Goal: Navigation & Orientation: Find specific page/section

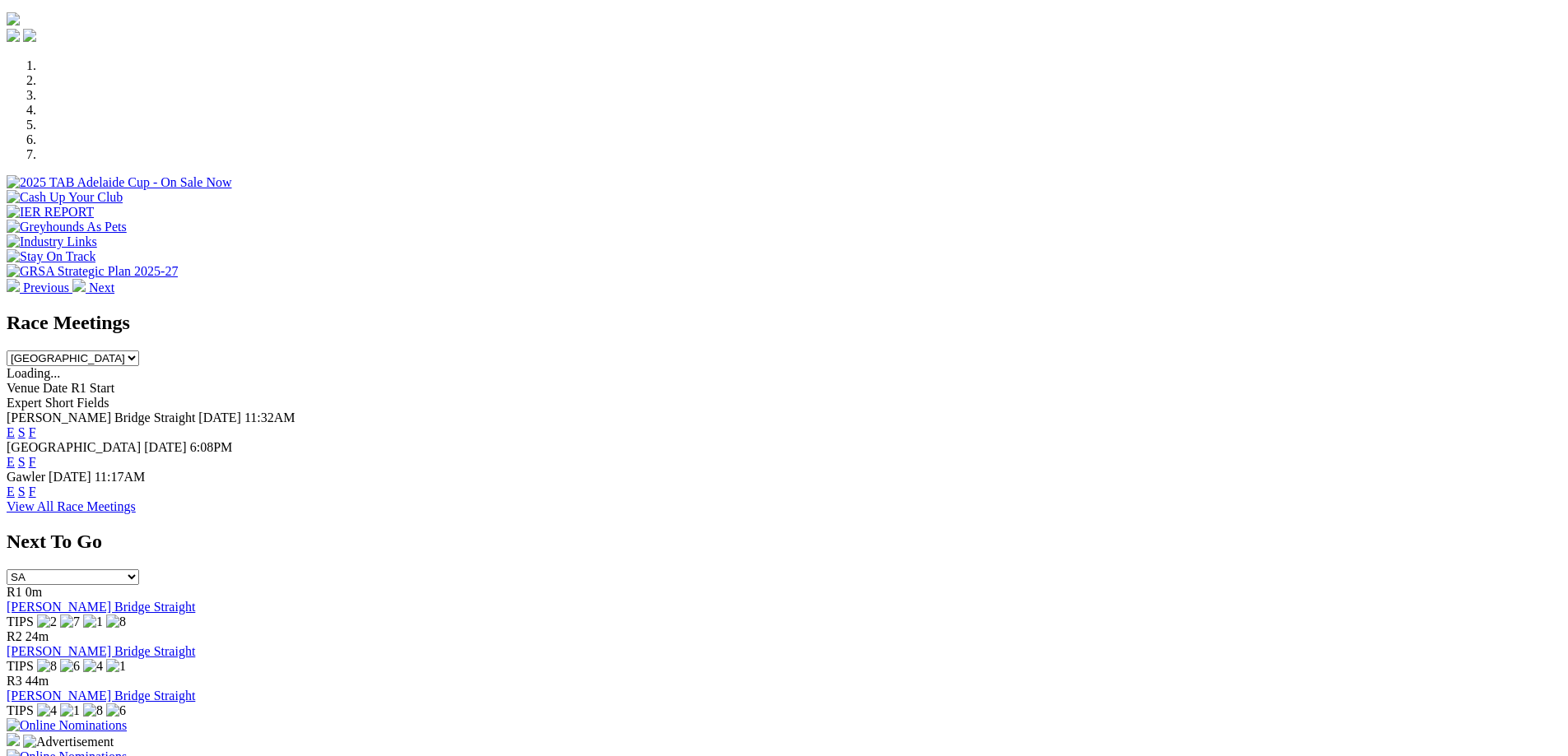
scroll to position [527, 0]
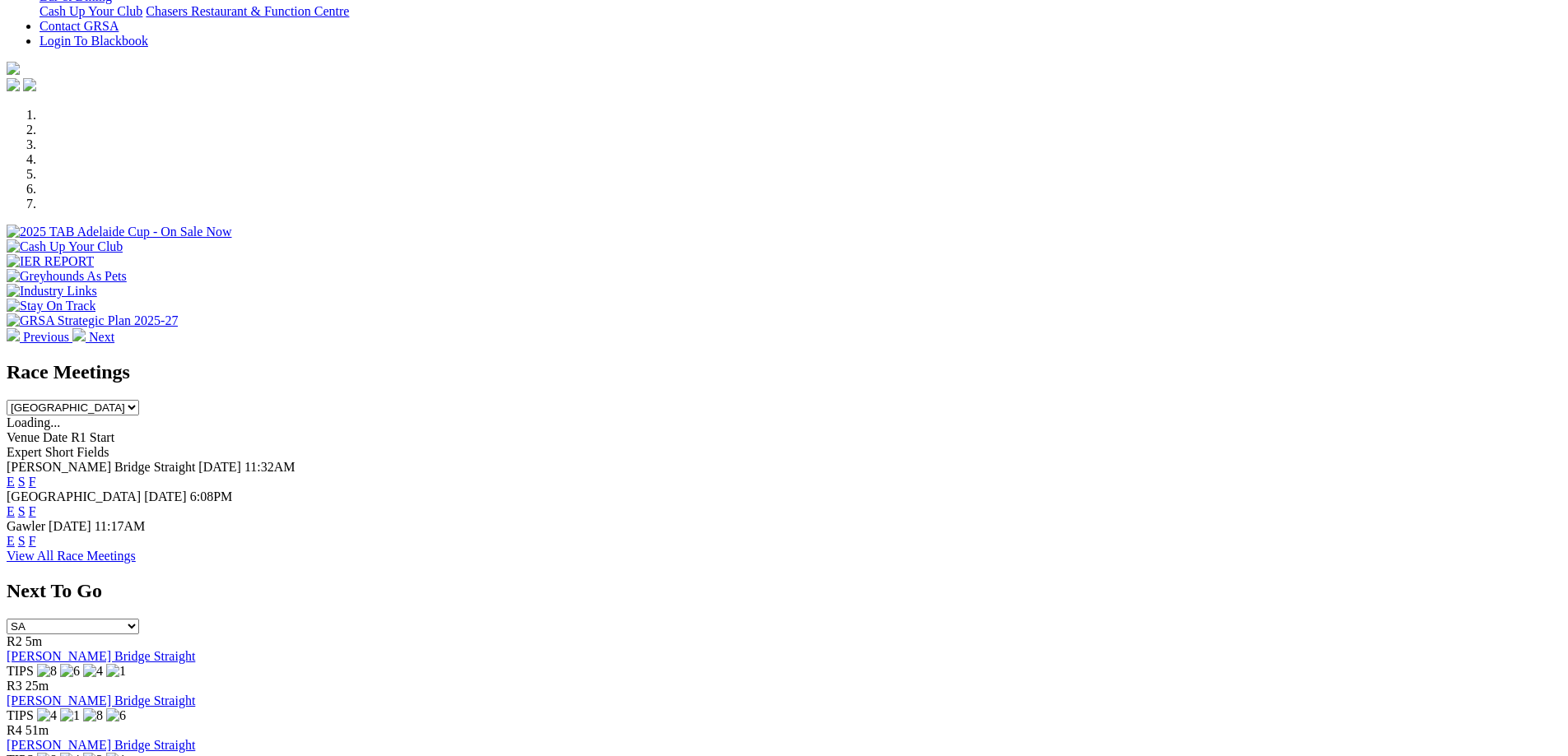
scroll to position [429, 0]
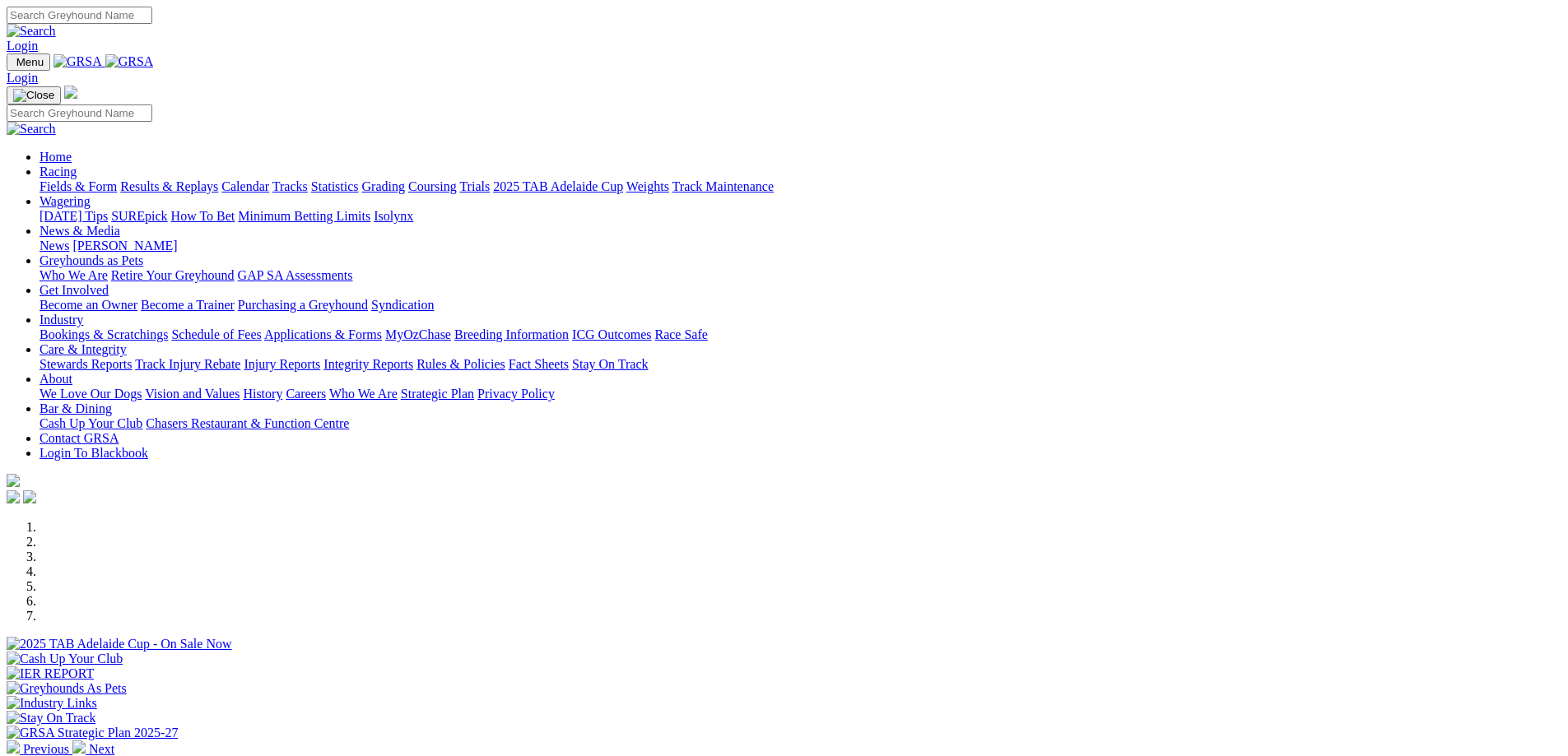
click at [269, 179] on link "Calendar" at bounding box center [245, 186] width 47 height 14
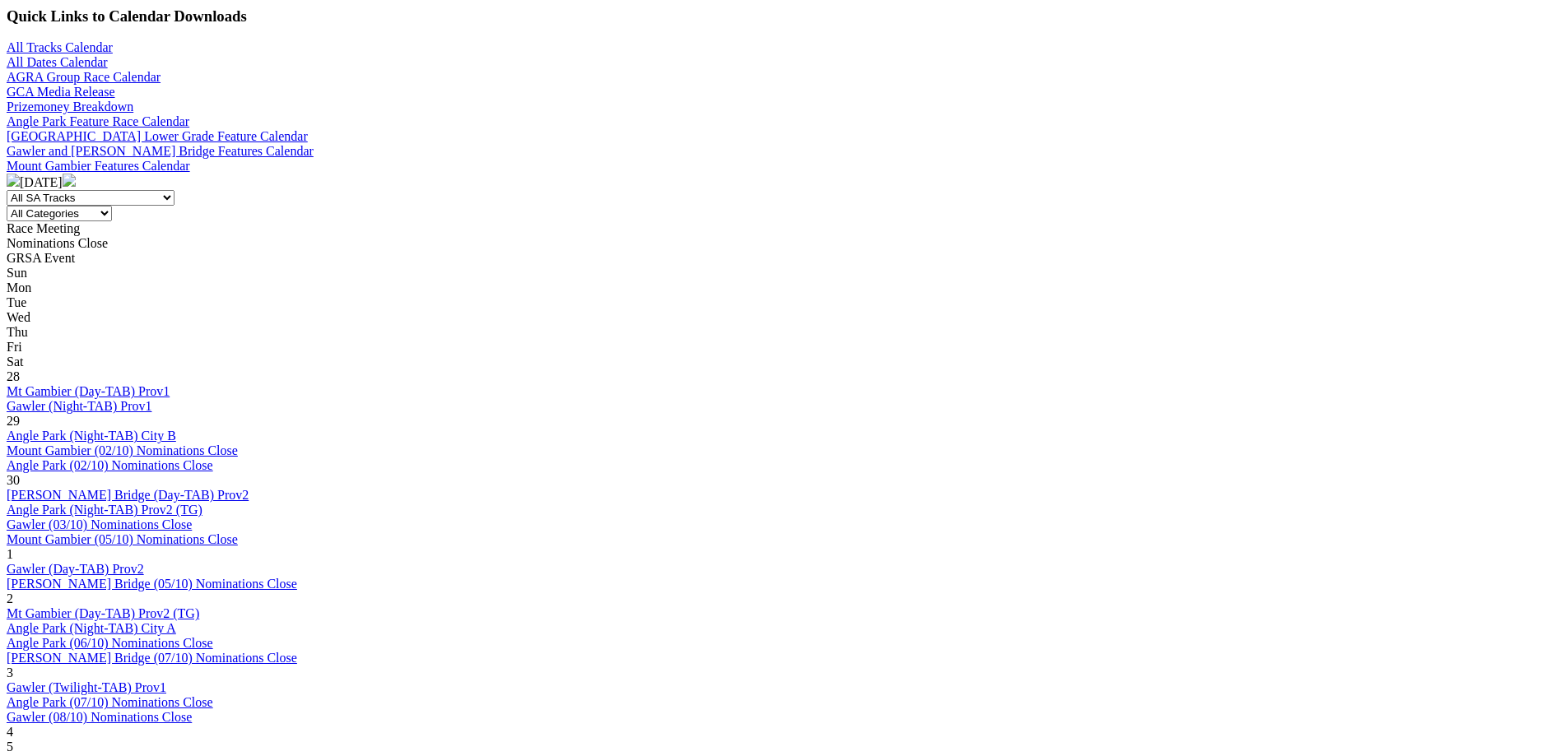
scroll to position [561, 0]
